Goal: Information Seeking & Learning: Compare options

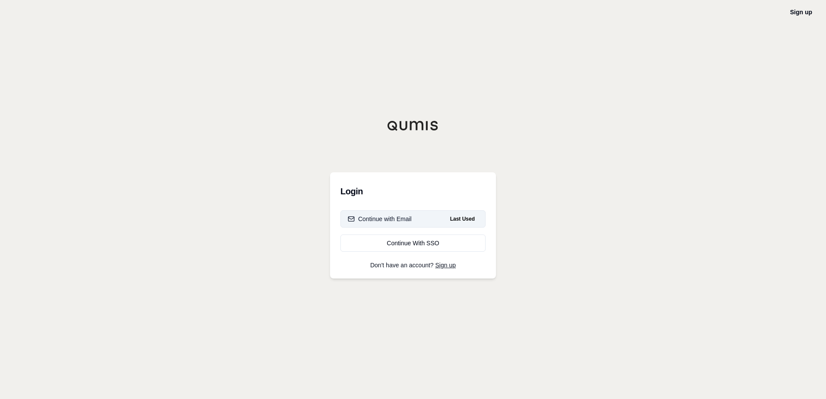
click at [407, 223] on div "Continue with Email" at bounding box center [380, 219] width 64 height 9
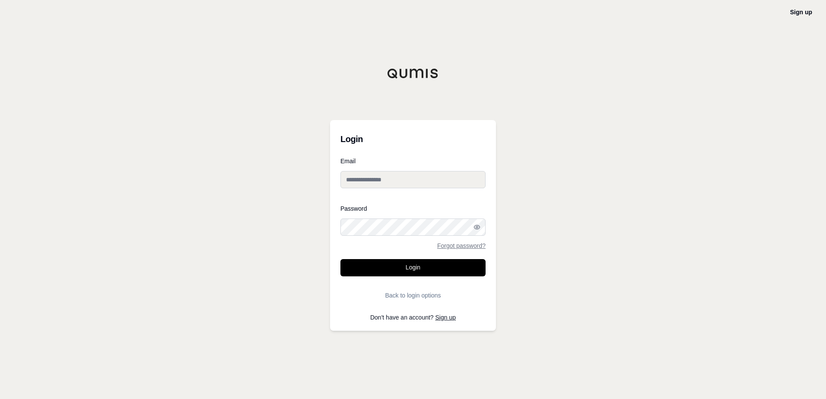
click at [370, 174] on input "Email" at bounding box center [413, 179] width 145 height 17
type input "**********"
click at [341, 259] on button "Login" at bounding box center [413, 267] width 145 height 17
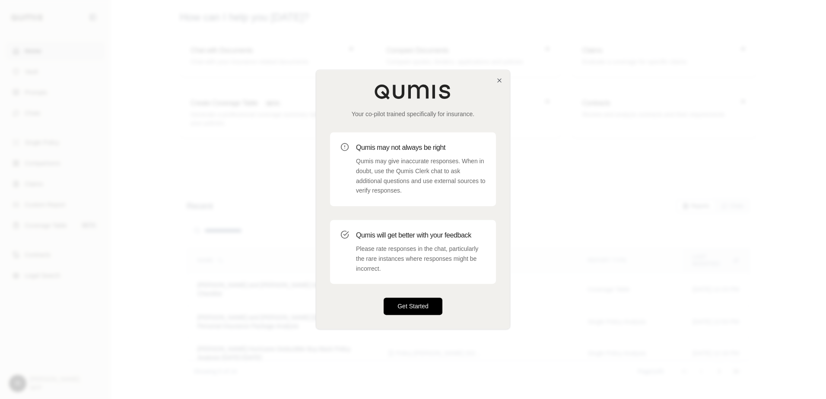
click at [423, 310] on button "Get Started" at bounding box center [413, 306] width 59 height 17
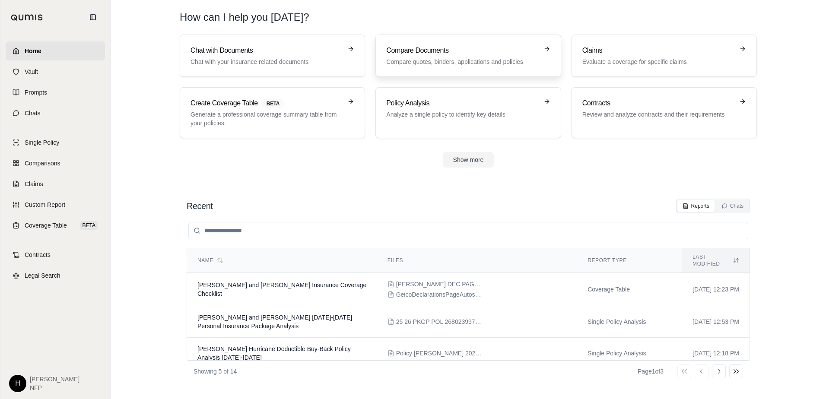
click at [435, 63] on p "Compare quotes, binders, applications and policies" at bounding box center [462, 61] width 152 height 9
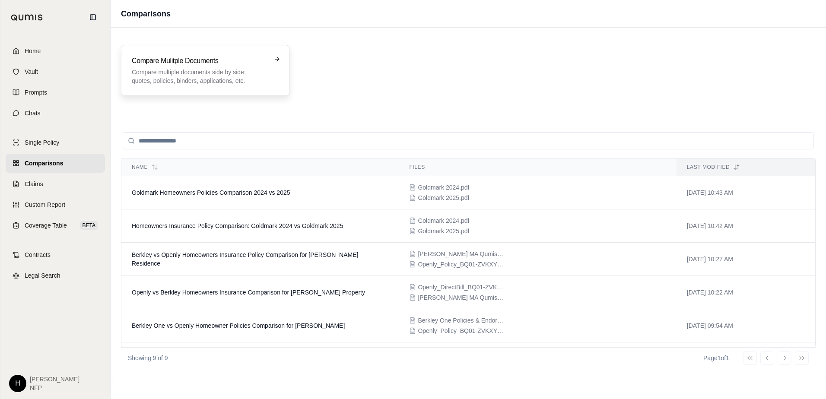
click at [195, 65] on h3 "Compare Mulitple Documents" at bounding box center [199, 61] width 135 height 10
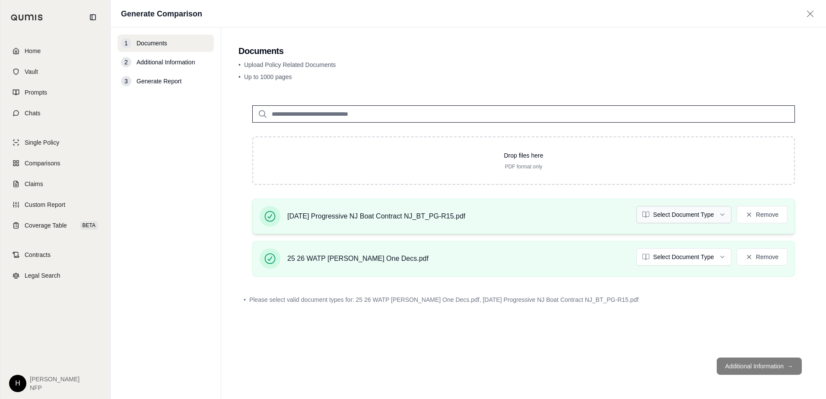
click at [720, 214] on html "Home Vault Prompts Chats Single Policy Comparisons Claims Custom Report Coverag…" at bounding box center [413, 199] width 826 height 399
click at [684, 261] on html "Home Vault Prompts Chats Single Policy Comparisons Claims Custom Report Coverag…" at bounding box center [413, 199] width 826 height 399
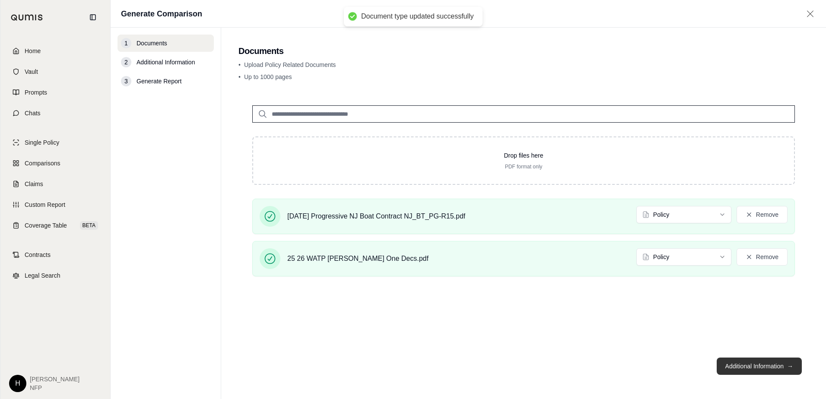
click at [753, 372] on button "Additional Information →" at bounding box center [759, 366] width 85 height 17
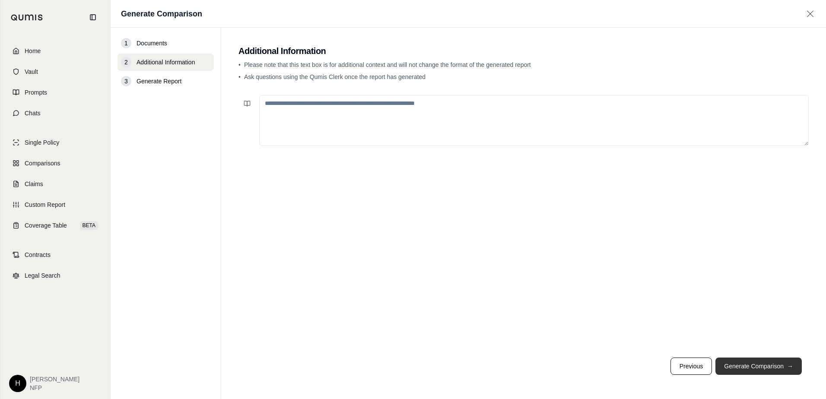
click at [748, 370] on button "Generate Comparison →" at bounding box center [759, 366] width 86 height 17
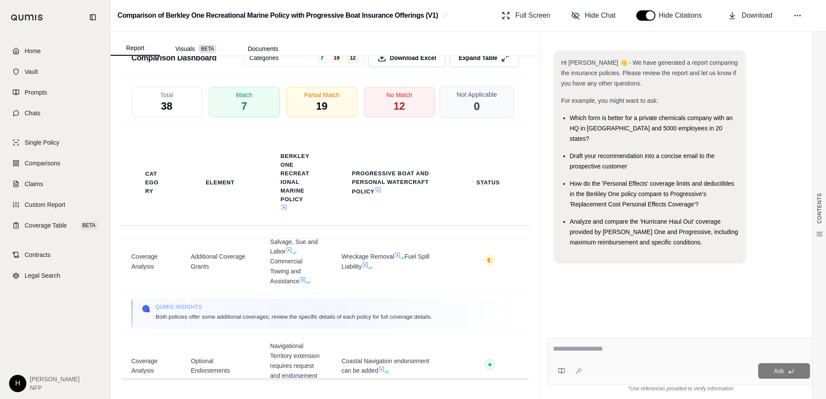
scroll to position [432, 0]
drag, startPoint x: 480, startPoint y: 61, endPoint x: 487, endPoint y: 107, distance: 46.3
click at [480, 61] on span "Expand Table" at bounding box center [478, 58] width 39 height 9
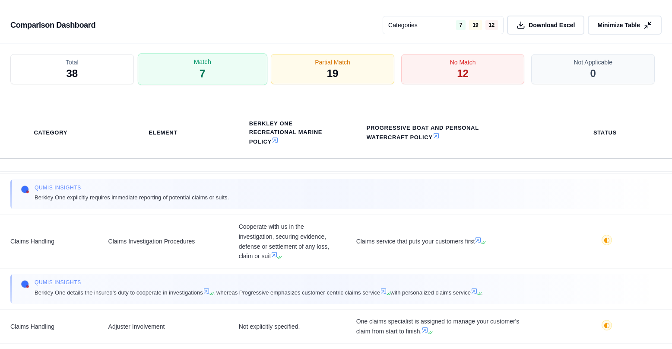
scroll to position [3721, 0]
